Goal: Information Seeking & Learning: Learn about a topic

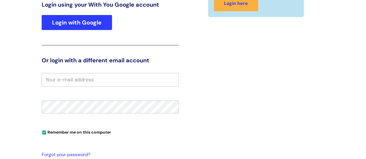
scroll to position [88, 0]
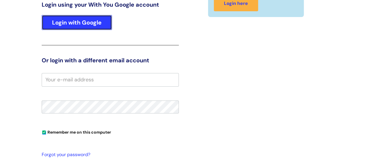
click at [78, 22] on link "Login with Google" at bounding box center [77, 22] width 70 height 15
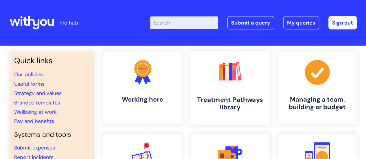
click at [238, 97] on h4 "Treatment Pathways library" at bounding box center [230, 104] width 71 height 16
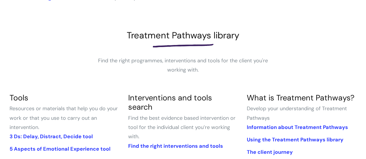
scroll to position [116, 0]
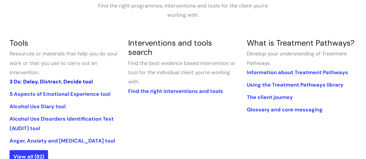
click at [40, 83] on link "3 Ds: Delay, Distract, Decide tool" at bounding box center [51, 81] width 83 height 7
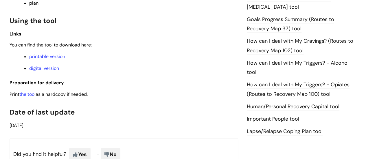
scroll to position [405, 0]
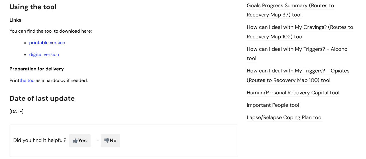
click at [45, 44] on link "printable version" at bounding box center [47, 43] width 36 height 6
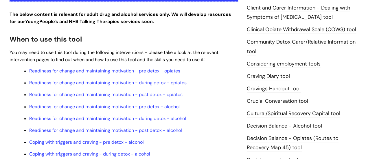
scroll to position [203, 0]
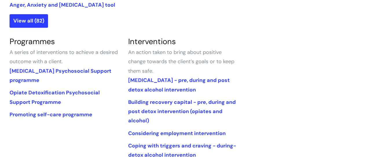
scroll to position [260, 0]
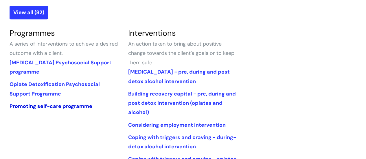
click at [53, 107] on link "Promoting self-care programme" at bounding box center [51, 106] width 83 height 7
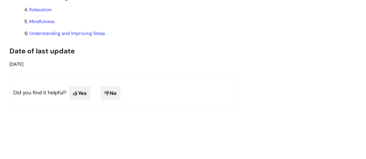
scroll to position [579, 0]
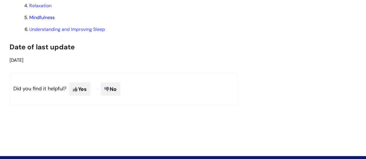
click at [43, 21] on link "Mindfulness" at bounding box center [41, 17] width 25 height 6
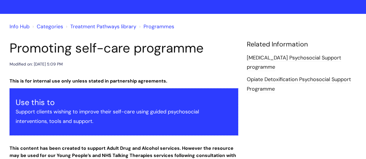
scroll to position [0, 0]
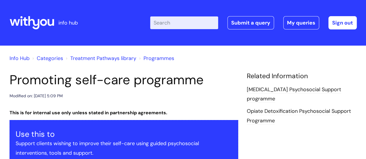
click at [38, 23] on icon at bounding box center [33, 22] width 11 height 13
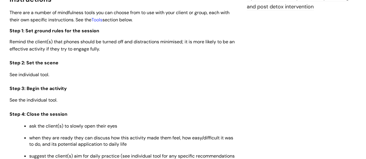
scroll to position [694, 0]
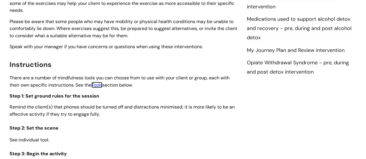
click at [100, 84] on link "Tools" at bounding box center [96, 85] width 11 height 6
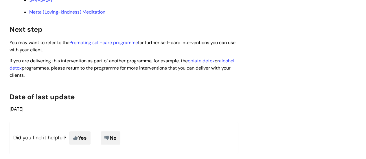
scroll to position [1176, 0]
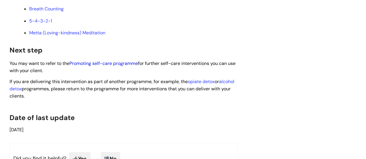
click at [117, 67] on link "Promoting self-care programme" at bounding box center [103, 63] width 69 height 6
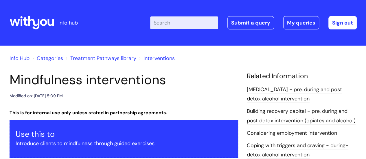
click at [35, 24] on icon at bounding box center [32, 23] width 45 height 14
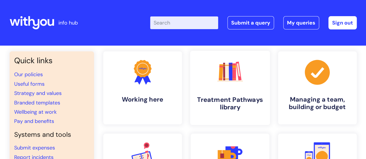
click at [235, 102] on h4 "Treatment Pathways library" at bounding box center [230, 104] width 71 height 16
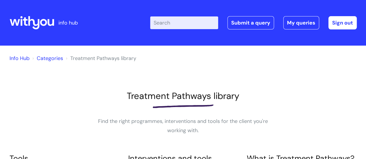
click at [182, 22] on input "Enter your search term here..." at bounding box center [184, 22] width 68 height 13
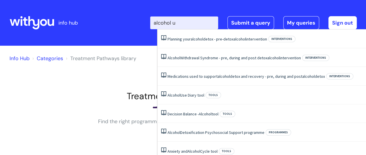
type input "alcohol us"
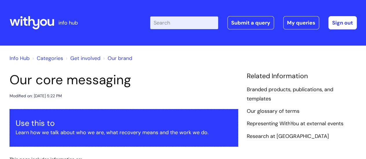
click at [32, 23] on icon at bounding box center [32, 23] width 45 height 14
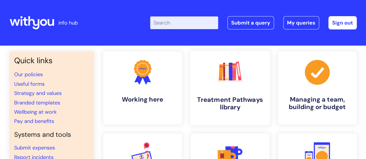
click at [237, 101] on h4 "Treatment Pathways library" at bounding box center [230, 104] width 71 height 16
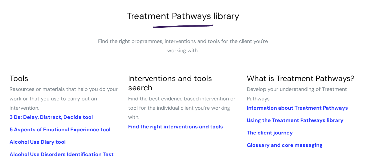
scroll to position [116, 0]
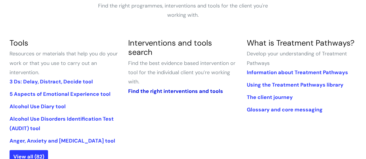
click at [168, 88] on link "Find the right interventions and tools" at bounding box center [175, 91] width 95 height 7
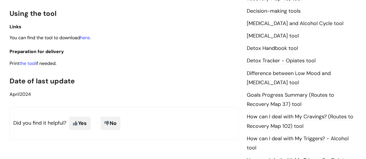
scroll to position [318, 0]
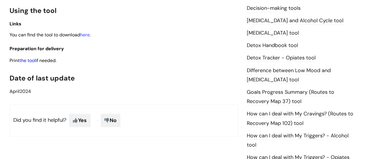
click at [30, 60] on link "the tool" at bounding box center [27, 61] width 16 height 6
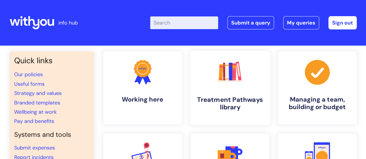
click at [229, 97] on h4 "Treatment Pathways library" at bounding box center [230, 104] width 71 height 16
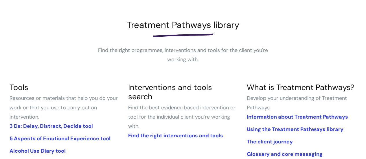
scroll to position [87, 0]
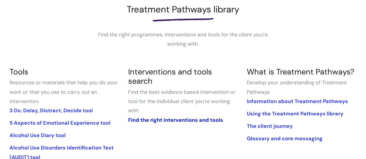
click at [173, 117] on link "Find the right interventions and tools" at bounding box center [175, 120] width 95 height 7
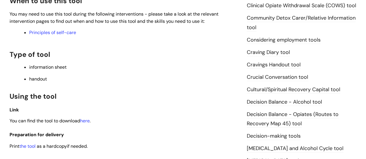
scroll to position [289, 0]
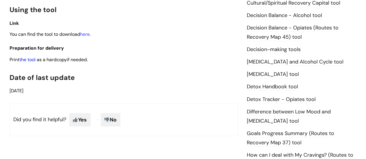
click at [32, 60] on link "the tool" at bounding box center [27, 60] width 16 height 6
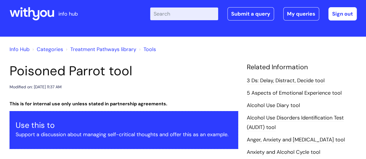
scroll to position [0, 0]
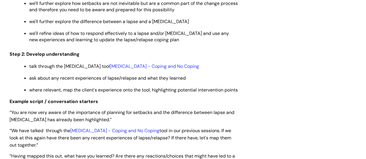
scroll to position [868, 0]
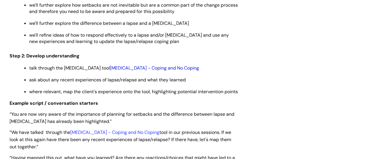
click at [156, 65] on link "Relapse - Coping and No Coping" at bounding box center [154, 68] width 89 height 6
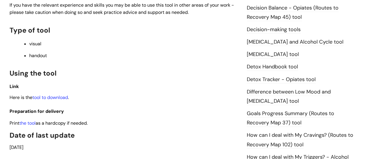
scroll to position [318, 0]
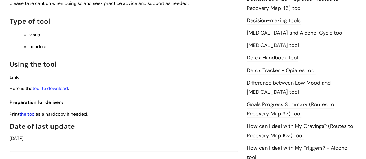
click at [30, 111] on link "the tool" at bounding box center [27, 114] width 16 height 6
